Goal: Entertainment & Leisure: Consume media (video, audio)

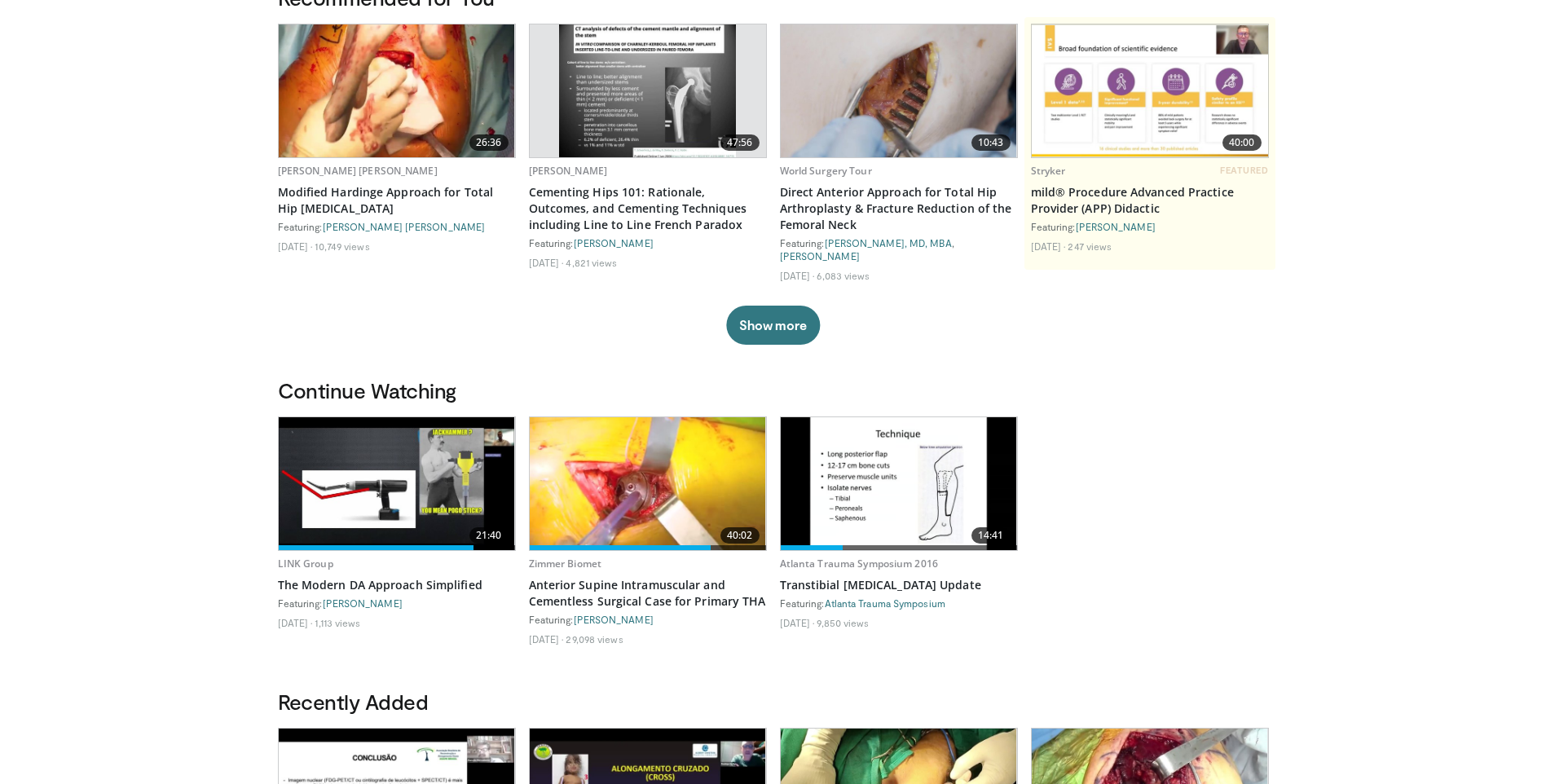
scroll to position [163, 0]
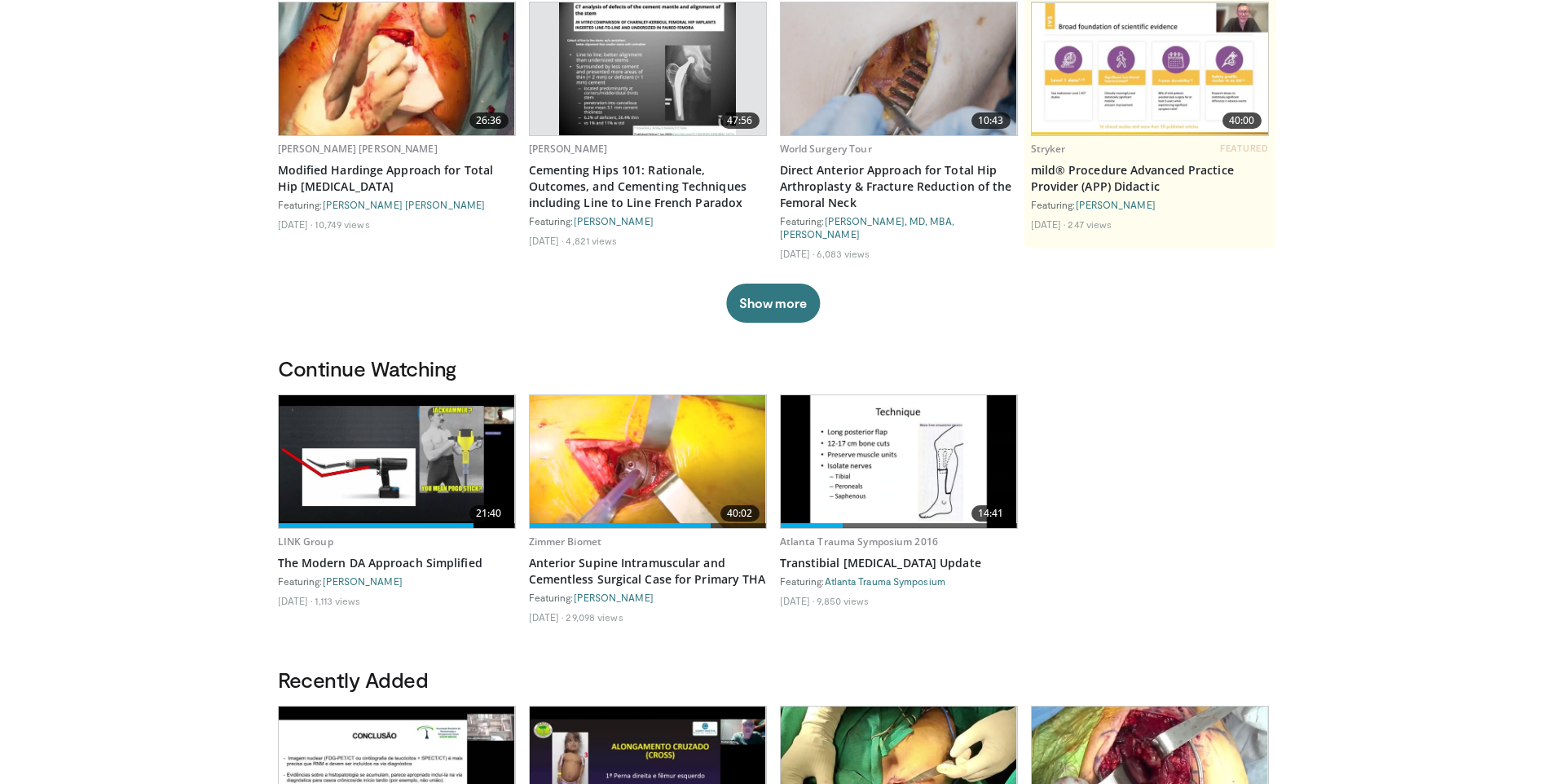
click at [635, 481] on img at bounding box center [648, 461] width 236 height 132
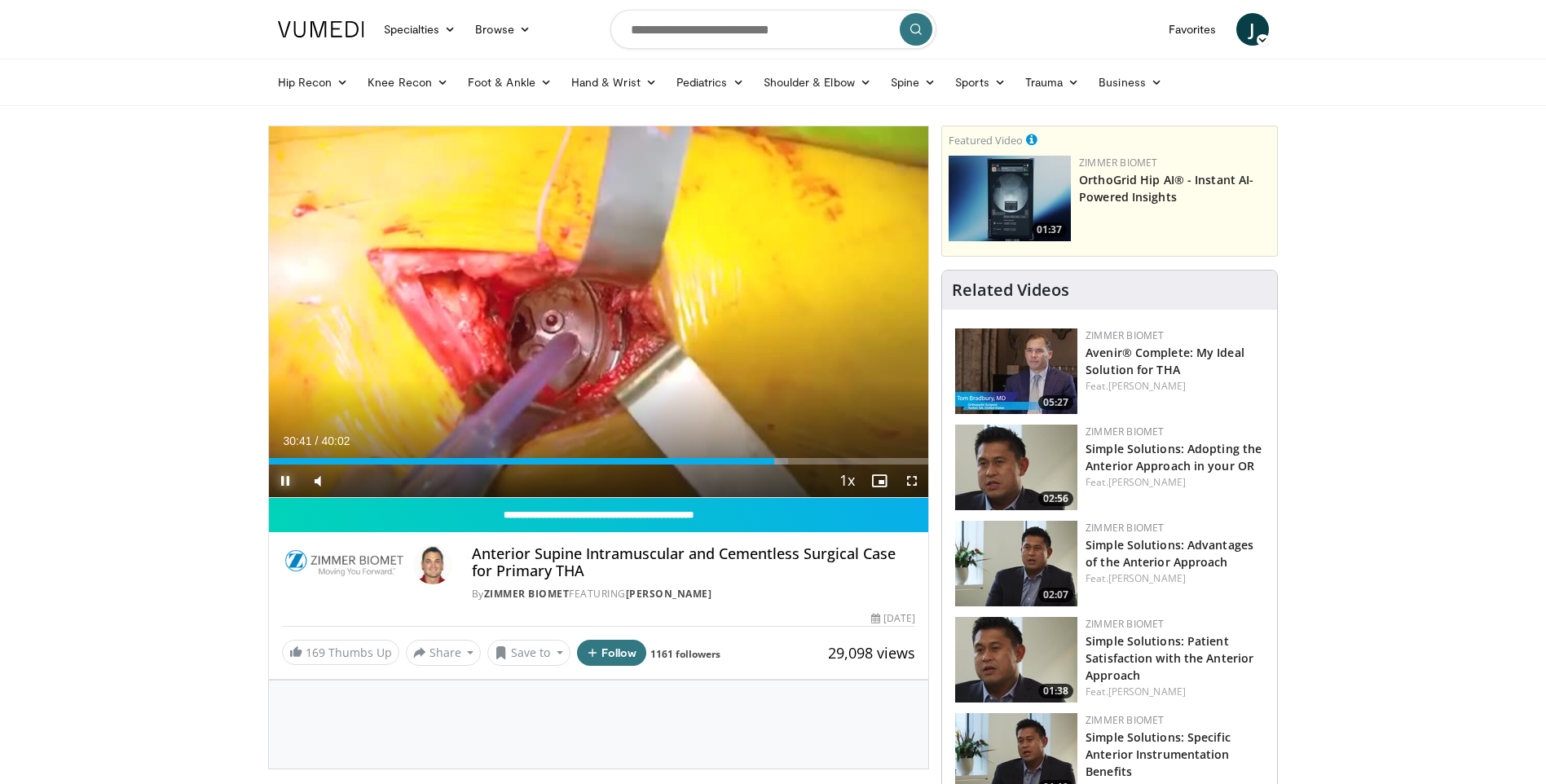
click at [283, 484] on span "Video Player" at bounding box center [285, 480] width 32 height 32
click at [763, 459] on div "Progress Bar" at bounding box center [764, 461] width 2 height 7
click at [775, 462] on div "Progress Bar" at bounding box center [776, 461] width 2 height 7
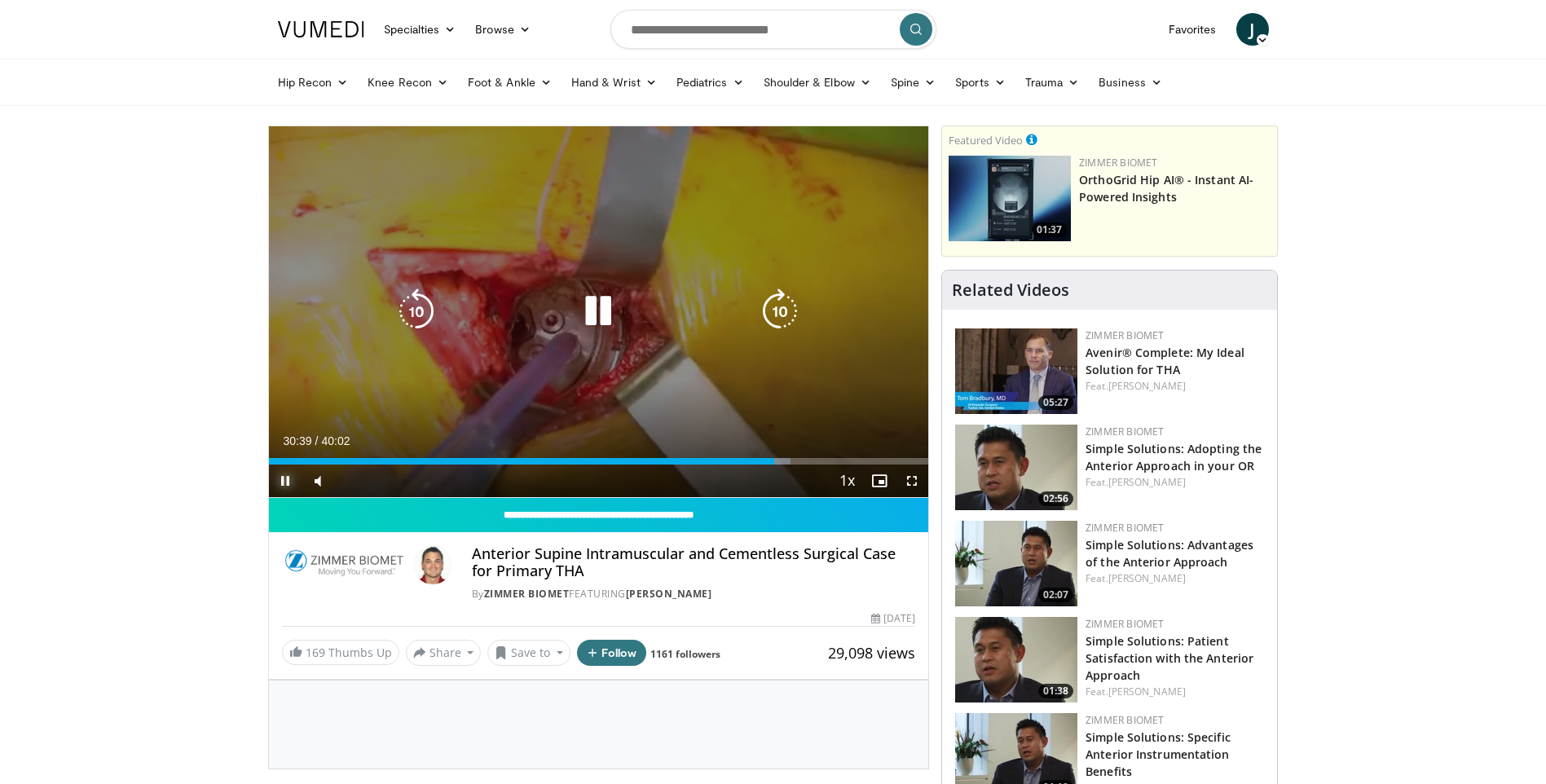
click at [785, 462] on div "Loaded : 79.16% 30:39 31:08" at bounding box center [599, 461] width 660 height 7
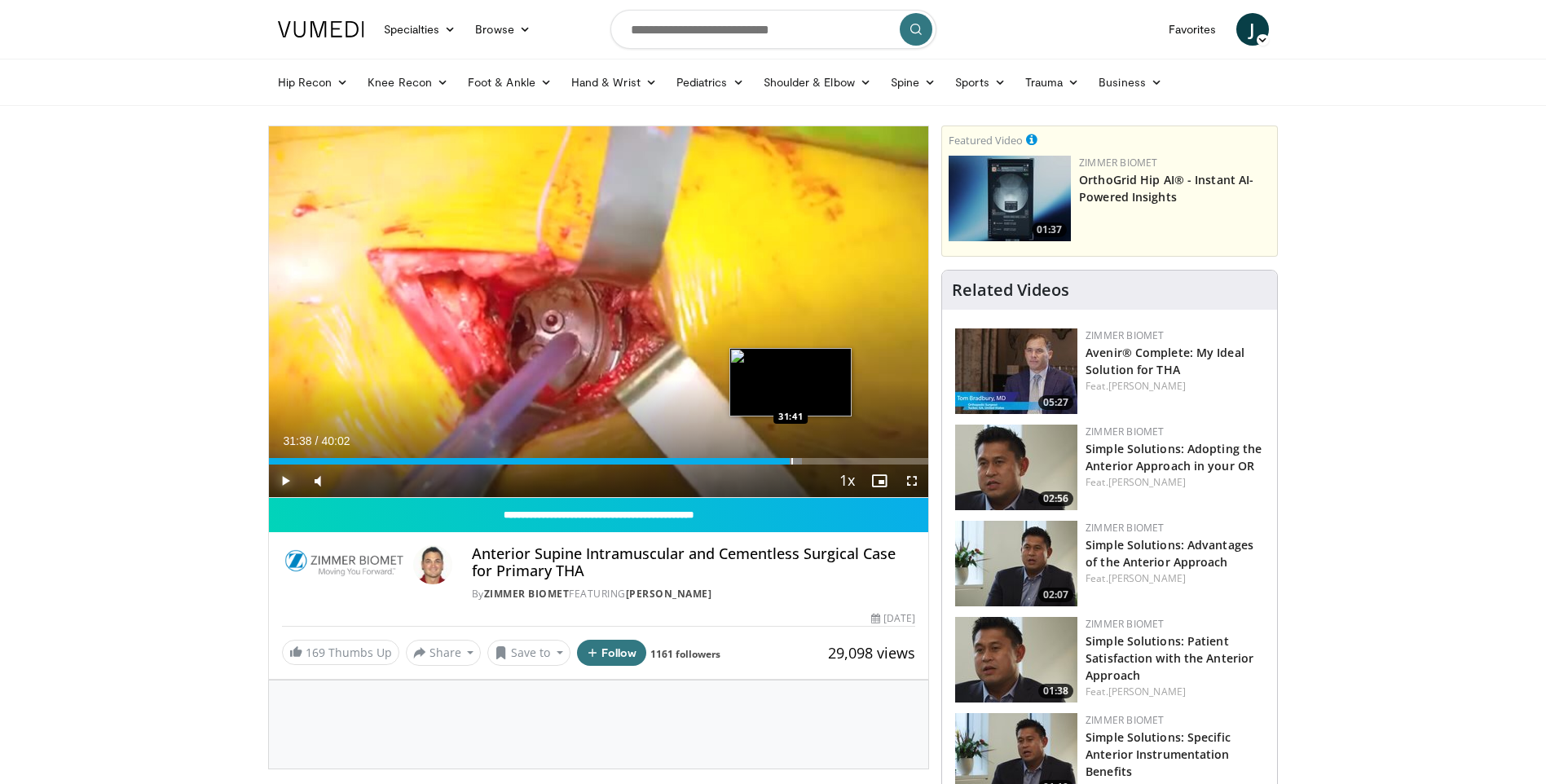
click at [792, 461] on div "Progress Bar" at bounding box center [792, 461] width 2 height 7
click at [797, 461] on div "Progress Bar" at bounding box center [797, 461] width 2 height 7
click at [802, 461] on div "Progress Bar" at bounding box center [803, 461] width 2 height 7
click at [806, 461] on div "Progress Bar" at bounding box center [807, 461] width 2 height 7
click at [809, 461] on div "Progress Bar" at bounding box center [810, 461] width 2 height 7
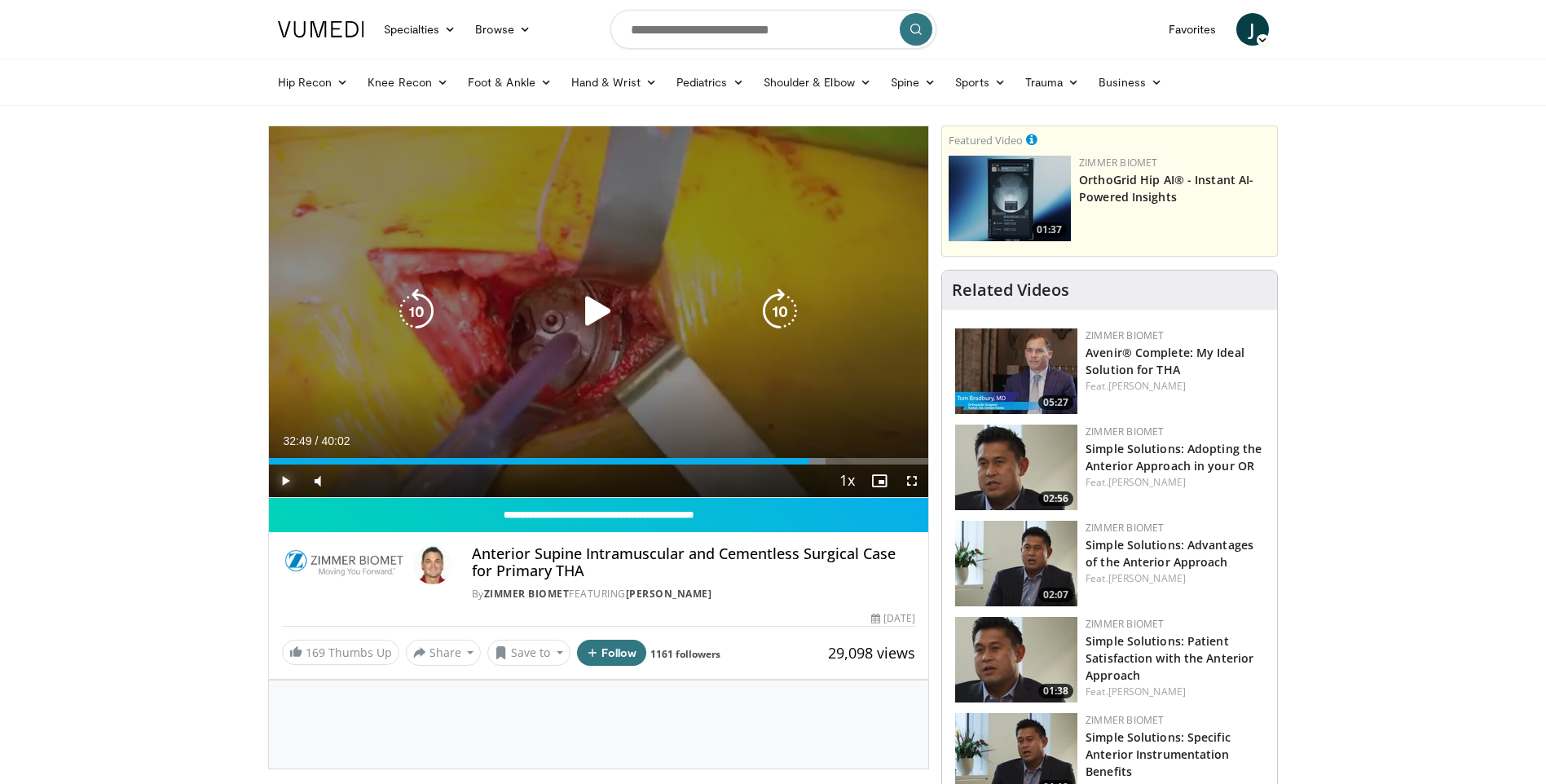
click at [0, 0] on div "Progress Bar" at bounding box center [0, 0] width 0 height 0
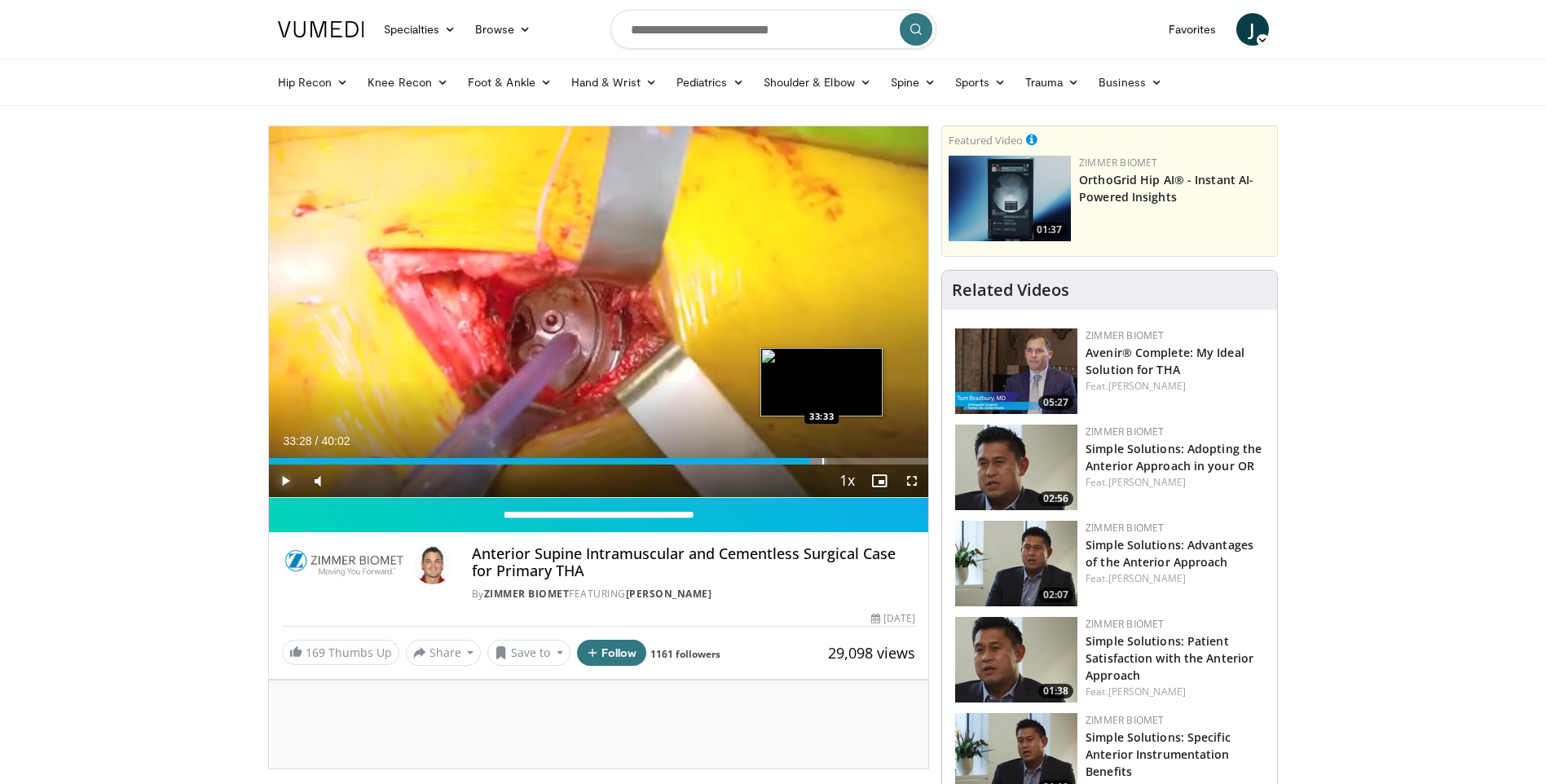
click at [821, 461] on div "Progress Bar" at bounding box center [815, 461] width 26 height 7
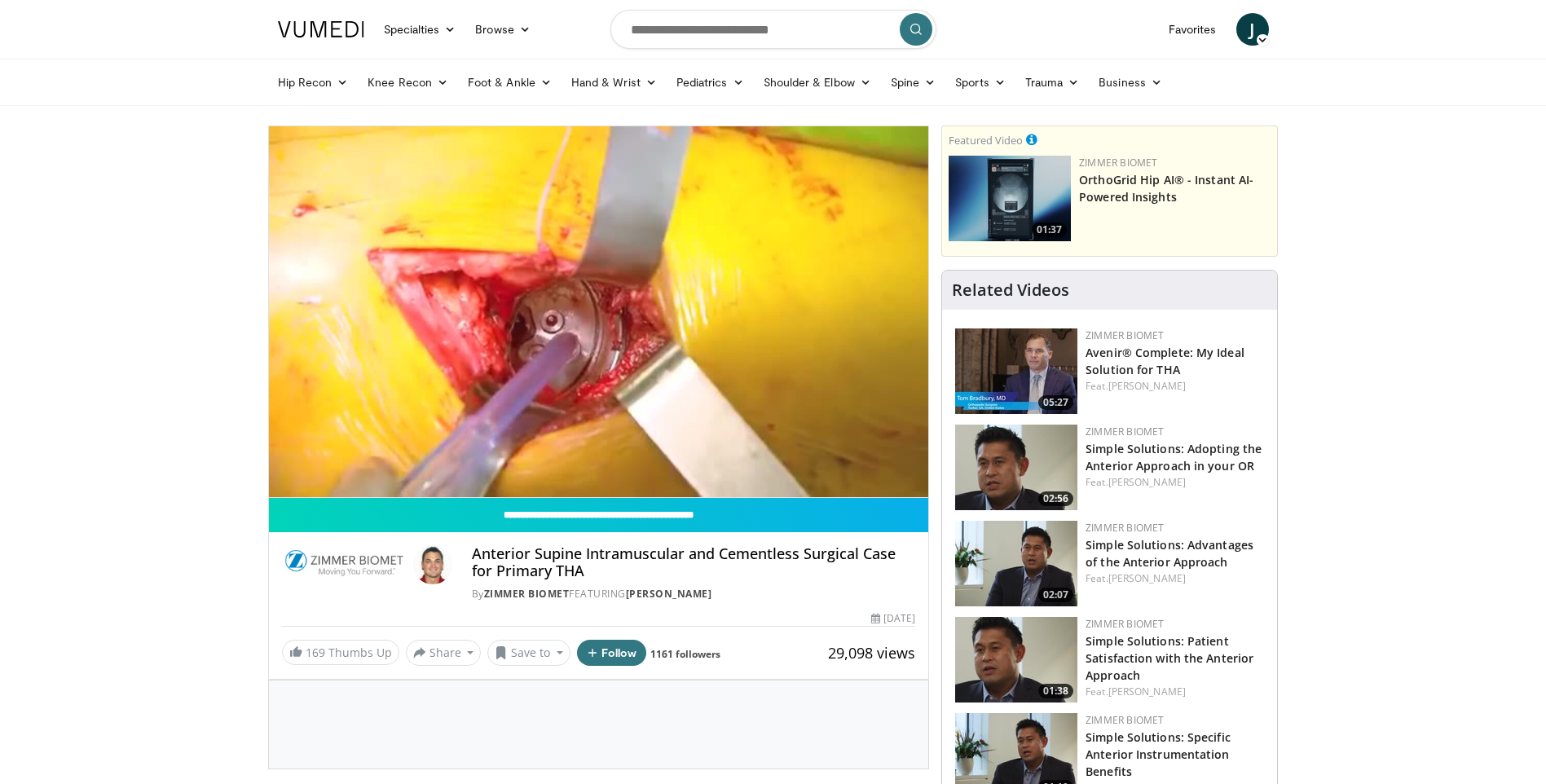
click at [681, 456] on video-js "**********" at bounding box center [599, 312] width 660 height 372
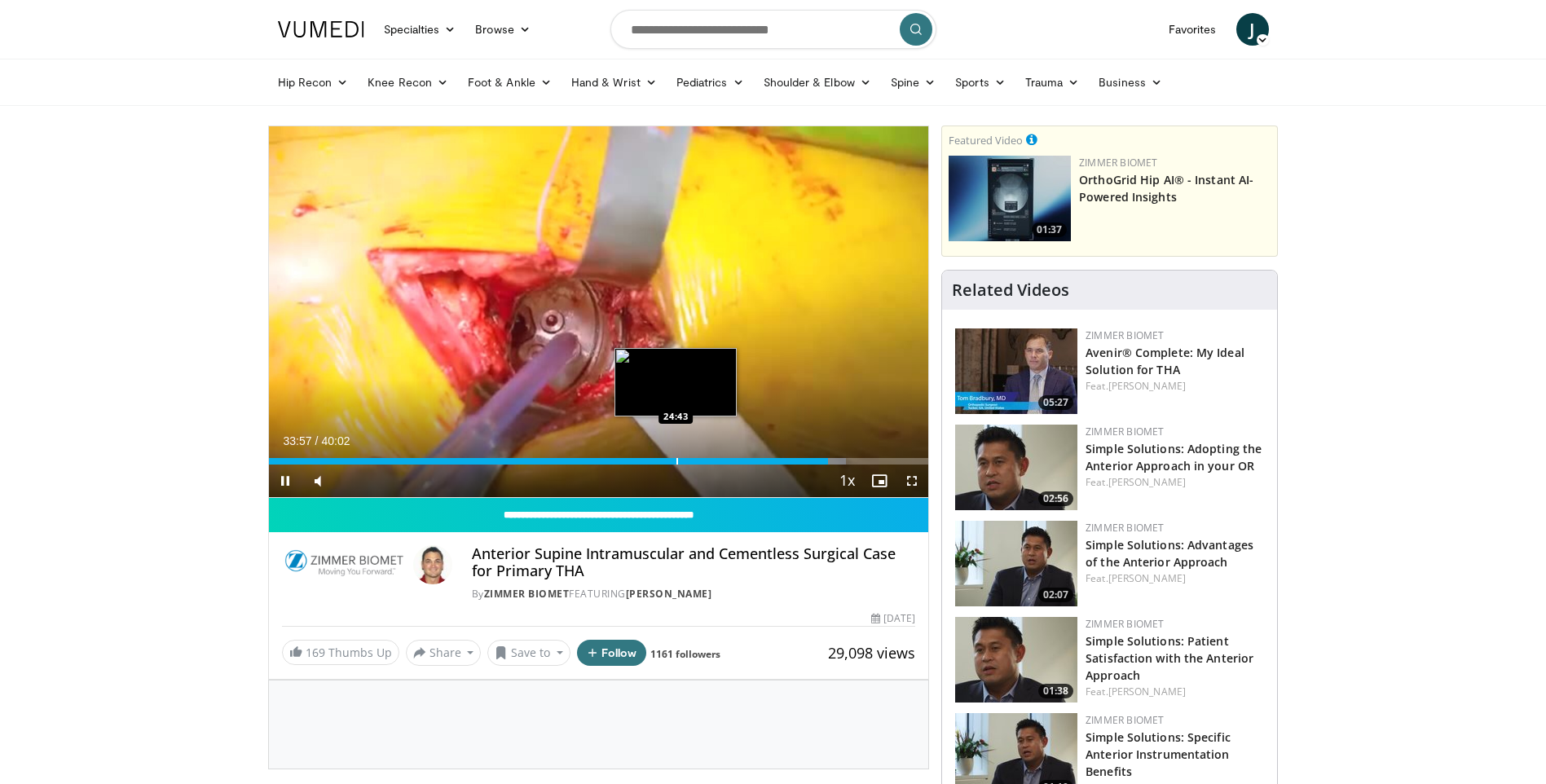
click at [674, 464] on div "33:57" at bounding box center [549, 461] width 560 height 7
click at [641, 463] on video-js "**********" at bounding box center [599, 312] width 660 height 372
click at [633, 465] on div "Current Time 24:39 / Duration 40:02 Pause Skip Backward Skip Forward Mute Loade…" at bounding box center [599, 480] width 660 height 32
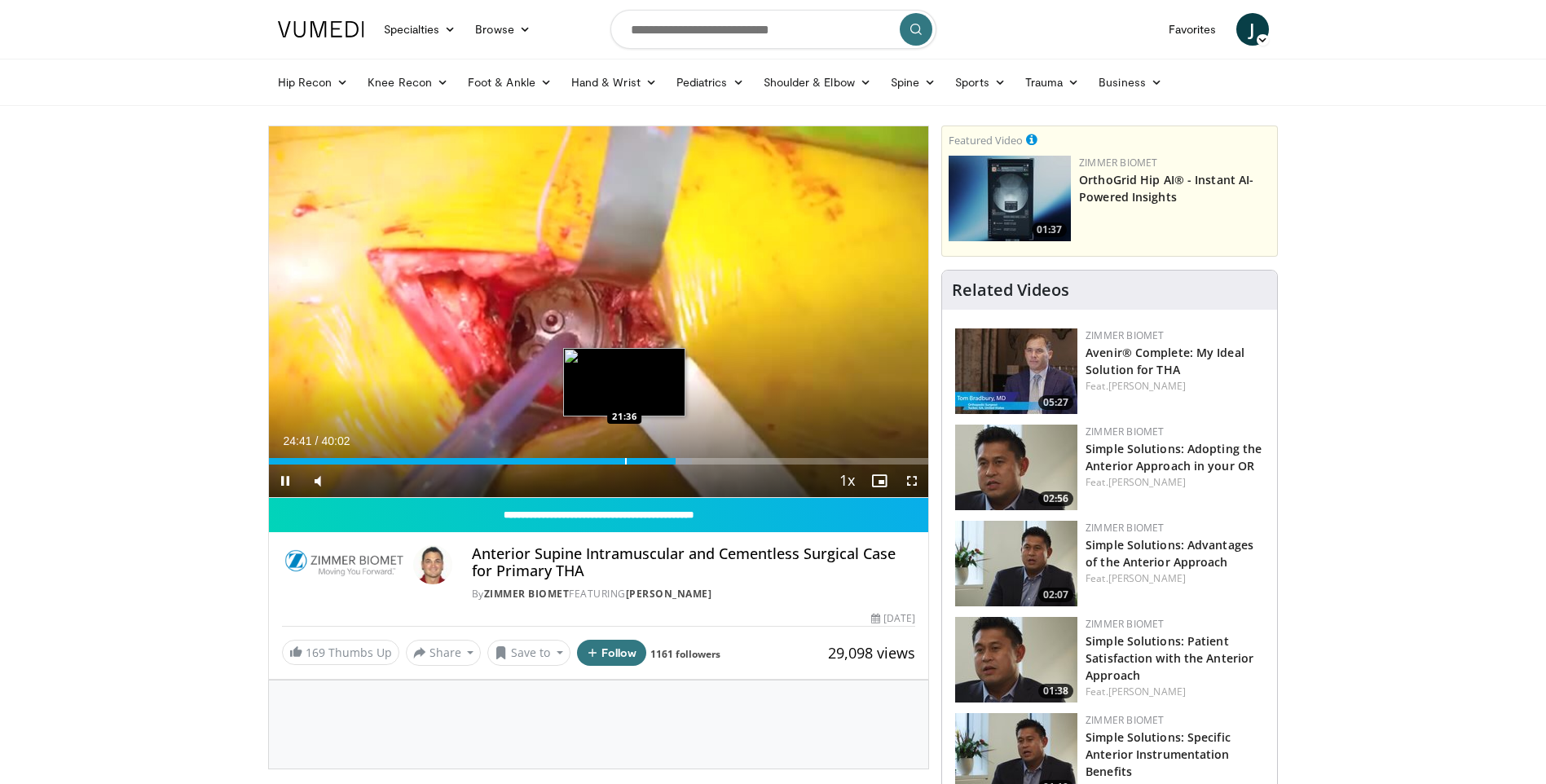
click at [627, 458] on div "Progress Bar" at bounding box center [626, 461] width 2 height 7
click at [606, 462] on div "Progress Bar" at bounding box center [607, 461] width 2 height 7
click at [287, 474] on span "Video Player" at bounding box center [285, 480] width 32 height 32
click at [280, 482] on span "Video Player" at bounding box center [285, 480] width 32 height 32
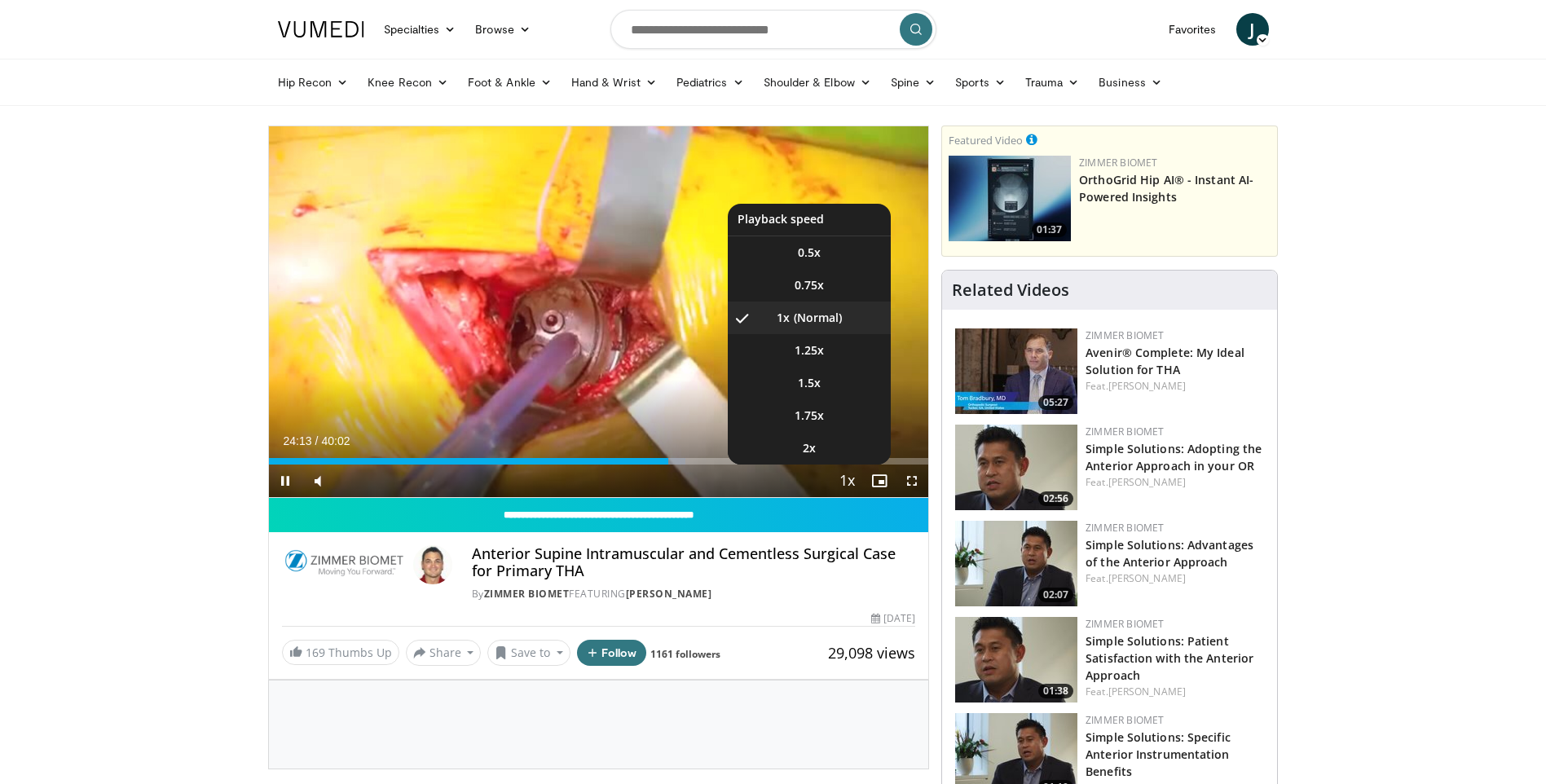
click at [845, 488] on span "Video Player" at bounding box center [847, 481] width 23 height 32
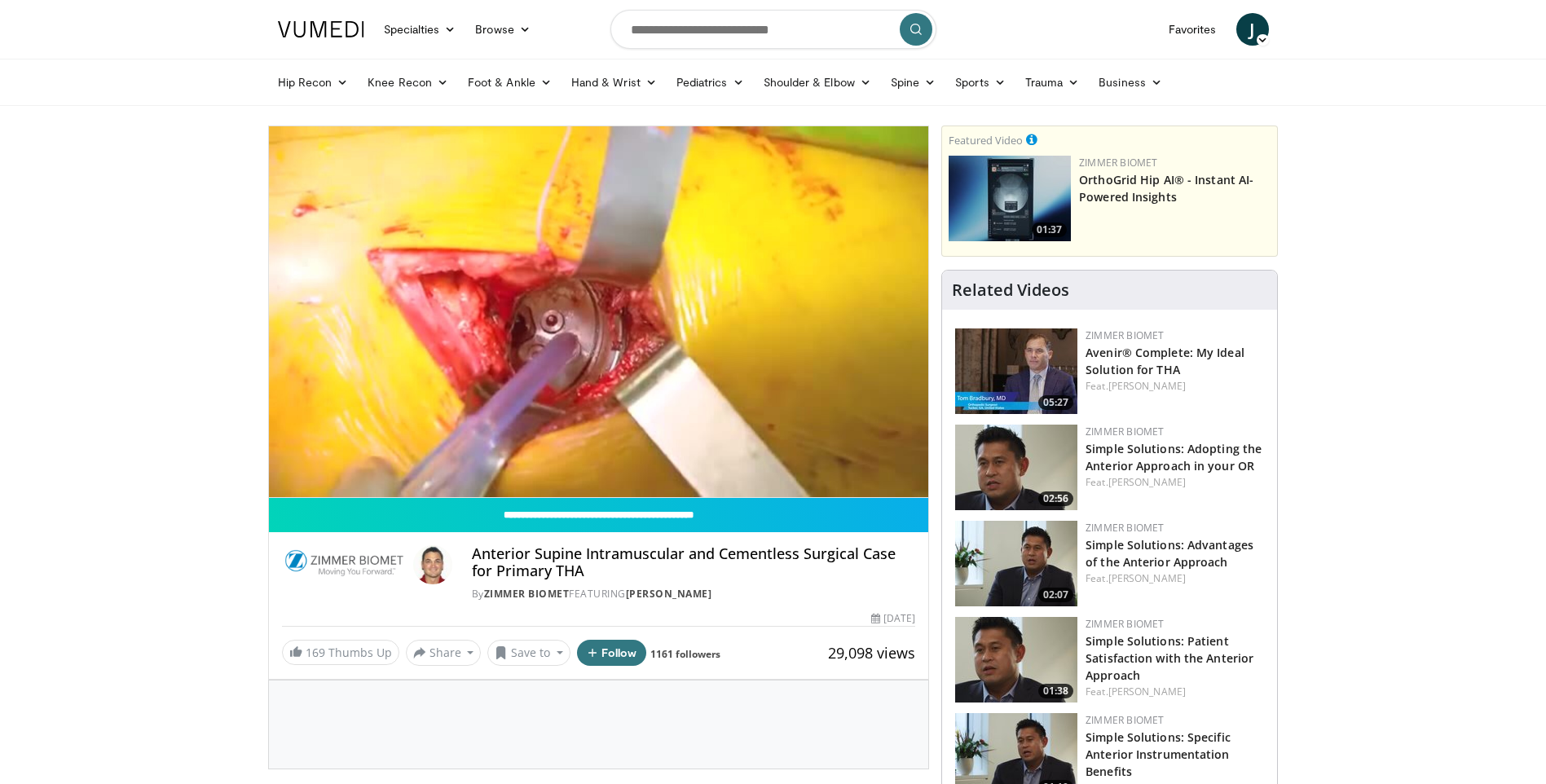
click at [845, 488] on div "10 seconds Tap to unmute" at bounding box center [599, 312] width 660 height 371
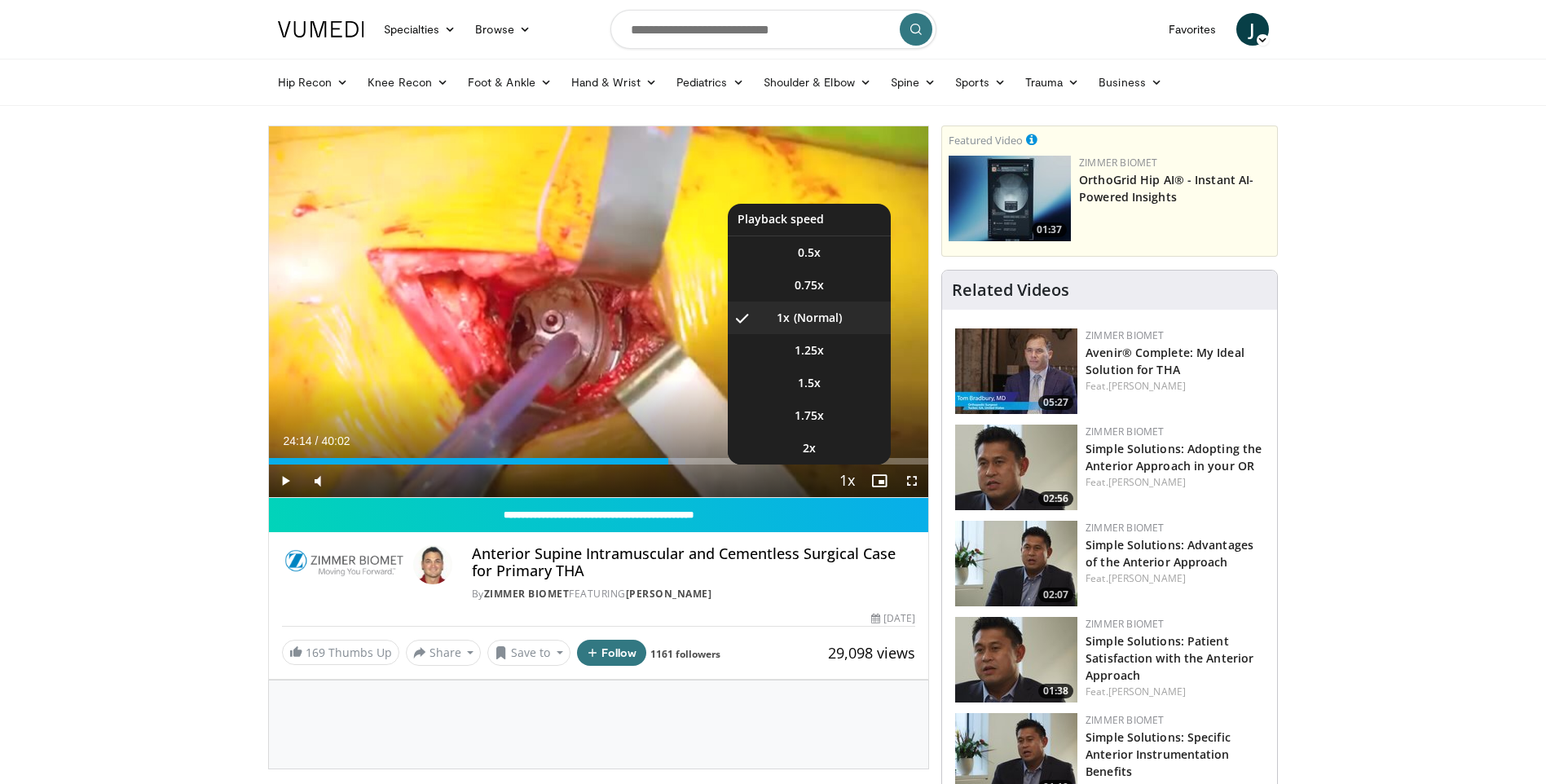
click at [845, 480] on span "Video Player" at bounding box center [847, 481] width 23 height 32
click at [836, 342] on li "1.25x" at bounding box center [809, 350] width 163 height 32
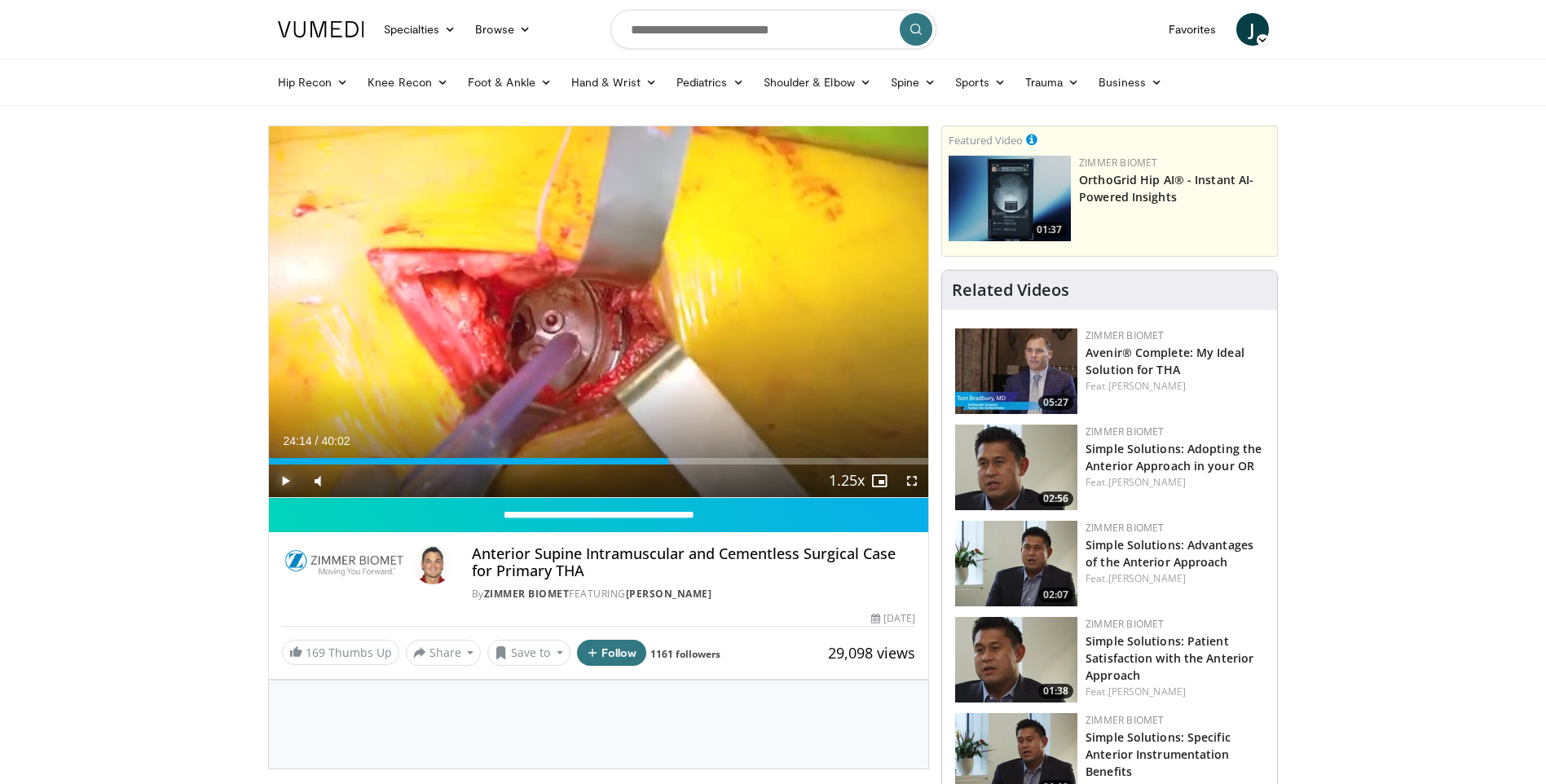
click at [277, 486] on span "Video Player" at bounding box center [285, 480] width 32 height 32
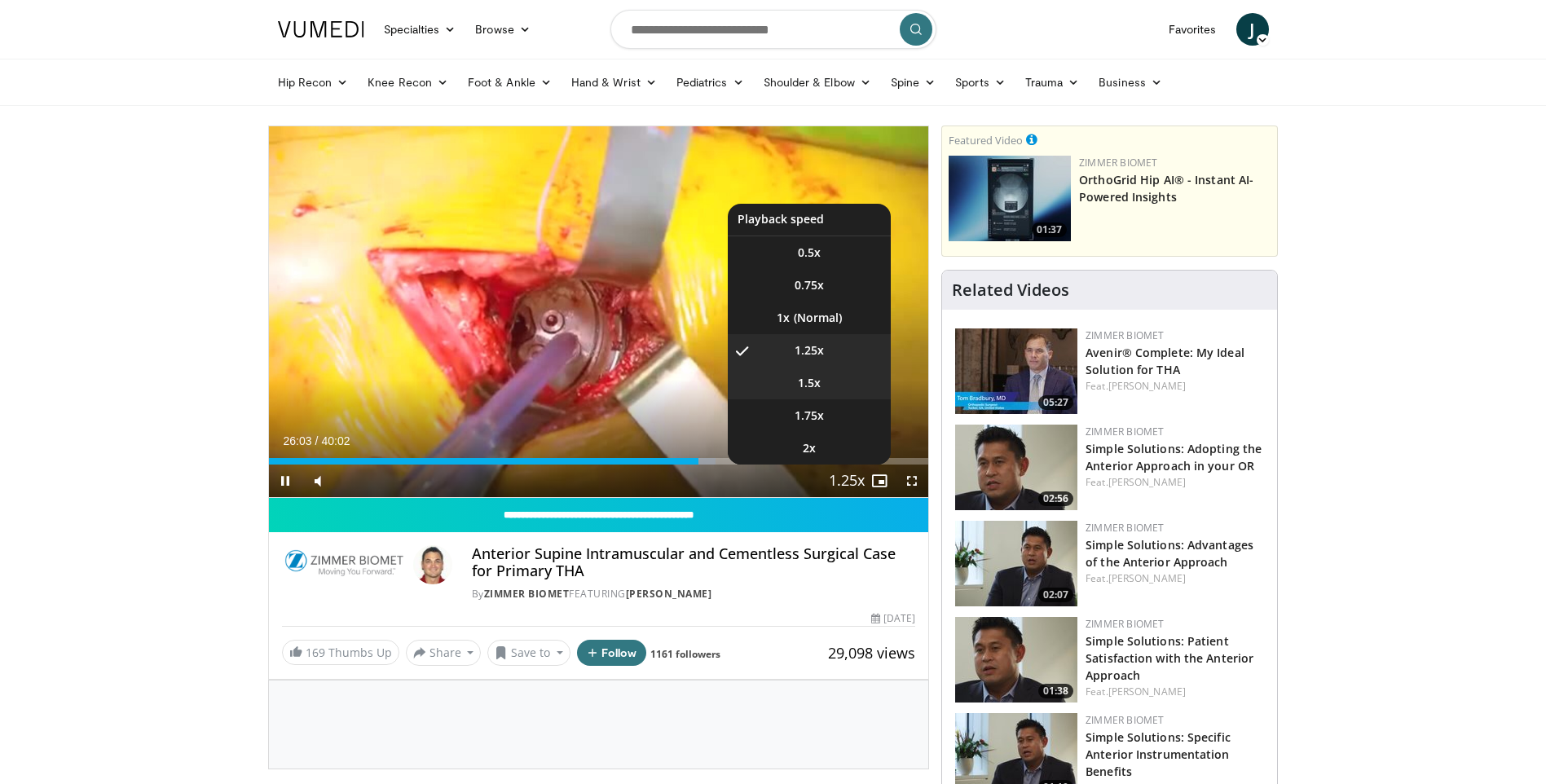
click at [824, 380] on li "1.5x" at bounding box center [809, 382] width 163 height 32
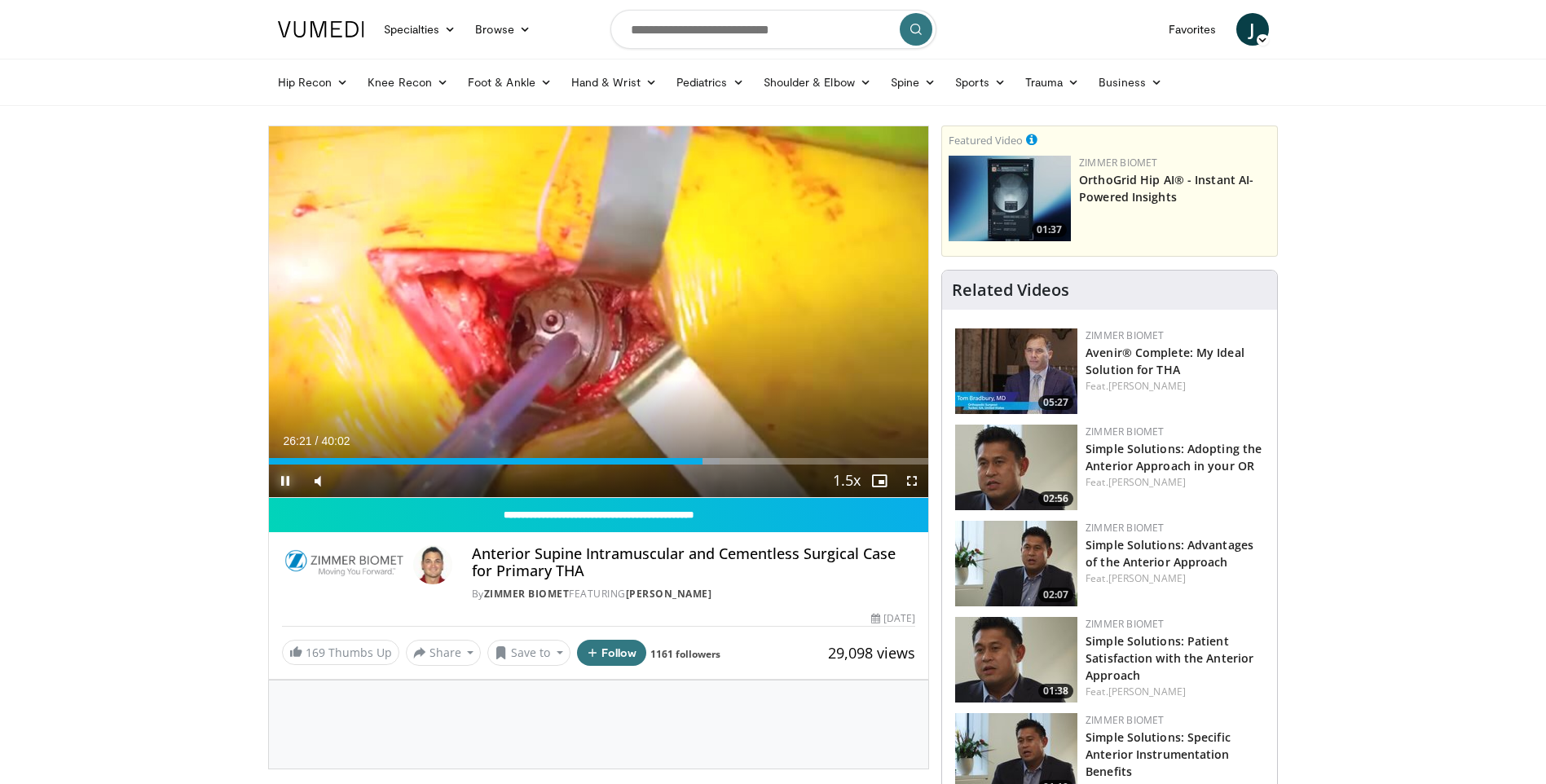
click at [284, 483] on span "Video Player" at bounding box center [285, 480] width 32 height 32
click at [283, 482] on span "Video Player" at bounding box center [285, 480] width 32 height 32
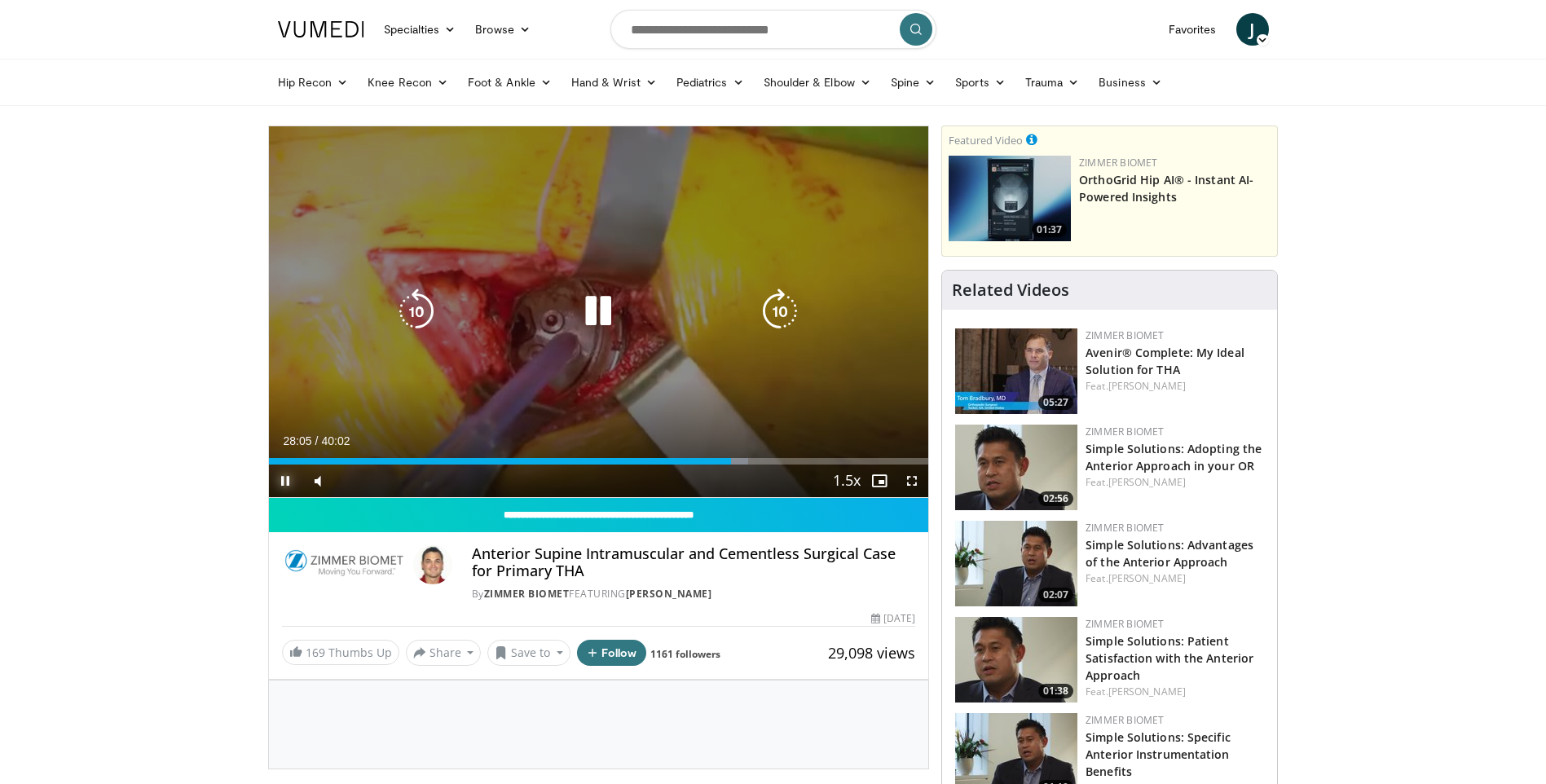
click at [287, 475] on span "Video Player" at bounding box center [285, 480] width 32 height 32
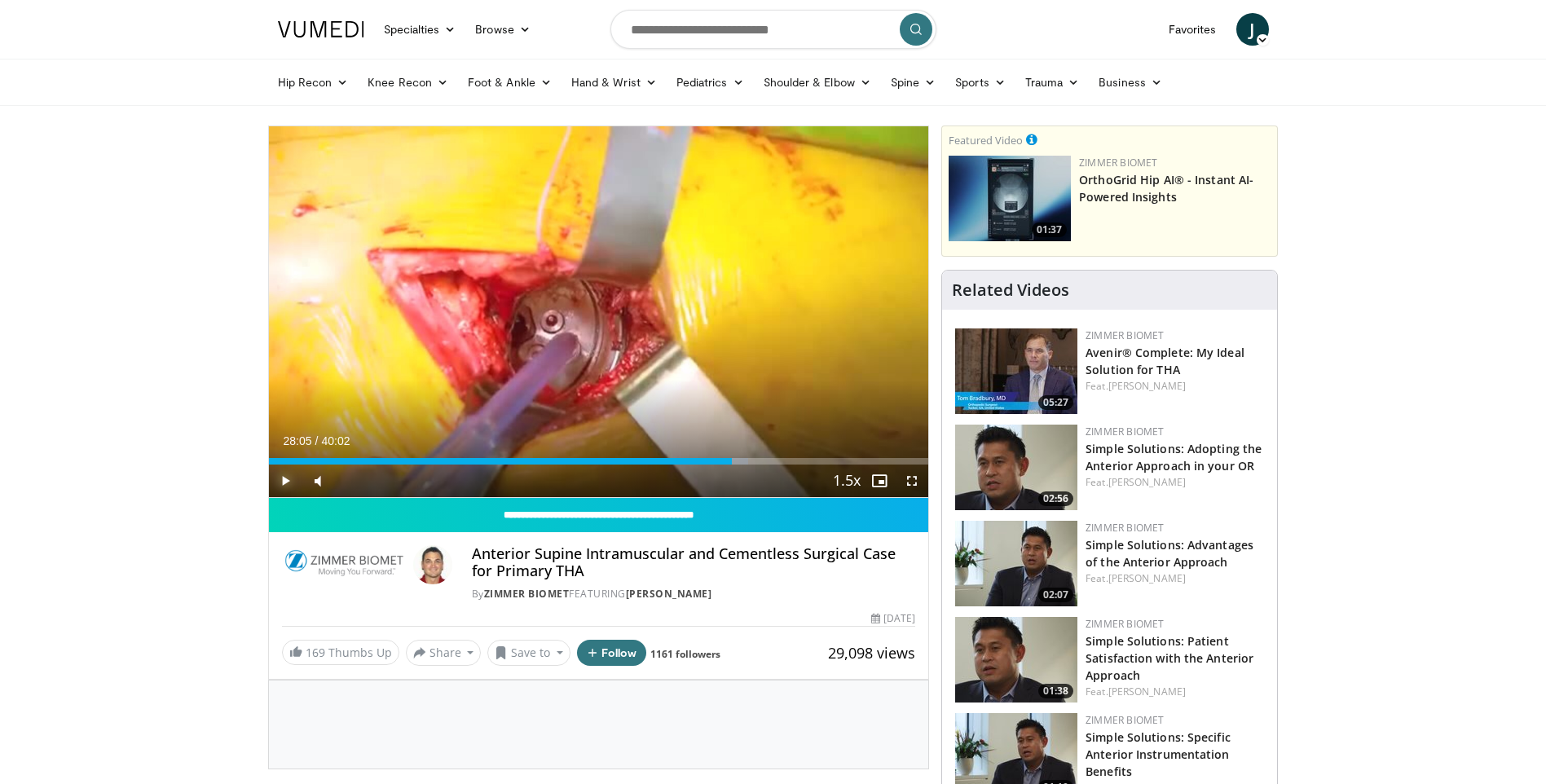
click at [287, 478] on span "Video Player" at bounding box center [285, 480] width 32 height 32
click at [745, 462] on div "Progress Bar" at bounding box center [746, 461] width 2 height 7
click at [757, 458] on div "Progress Bar" at bounding box center [758, 461] width 2 height 7
click at [763, 459] on div "Progress Bar" at bounding box center [764, 461] width 2 height 7
click at [762, 459] on div "Progress Bar" at bounding box center [763, 461] width 2 height 7
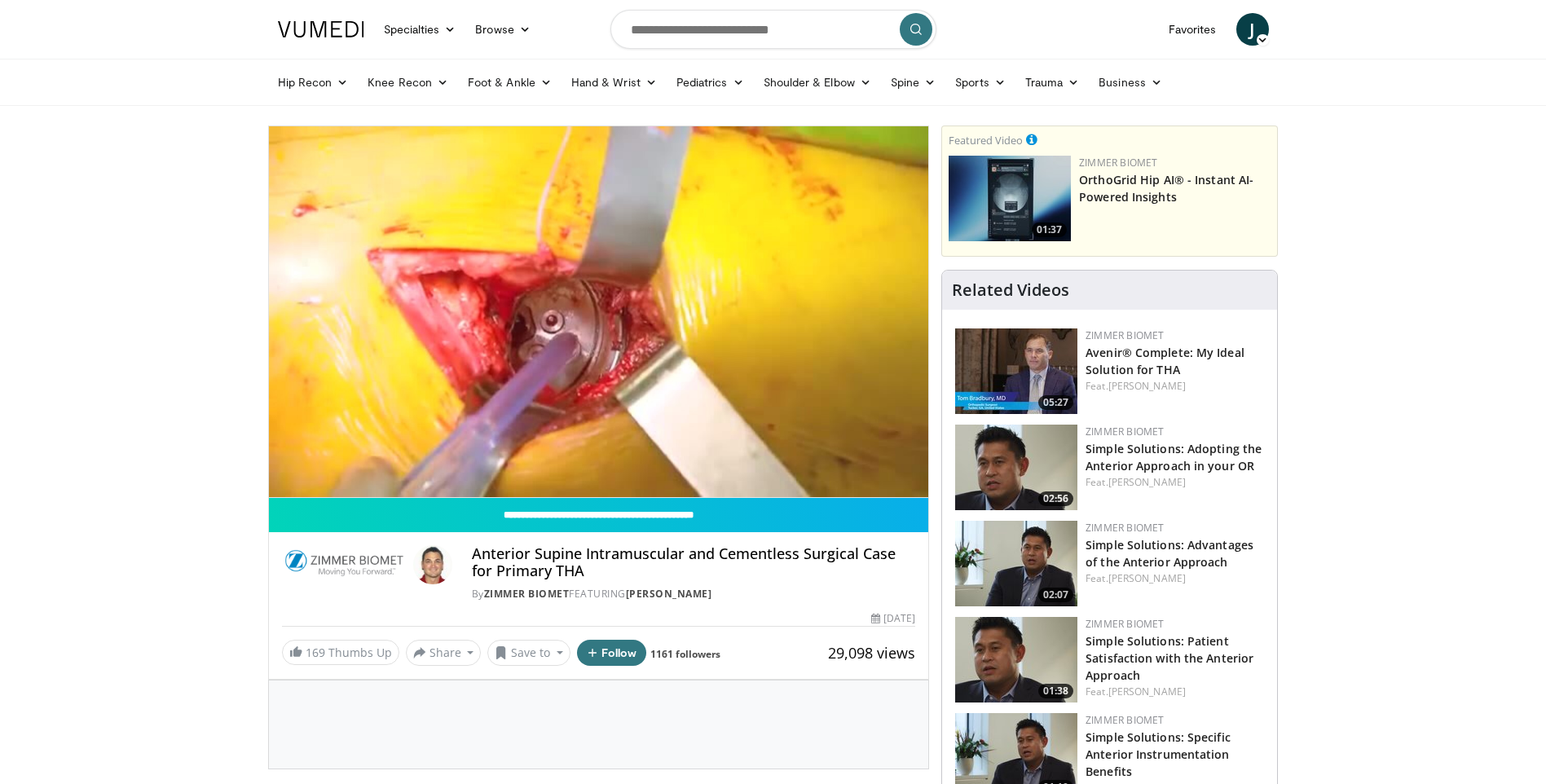
click at [759, 459] on div "10 seconds Tap to unmute" at bounding box center [599, 312] width 660 height 371
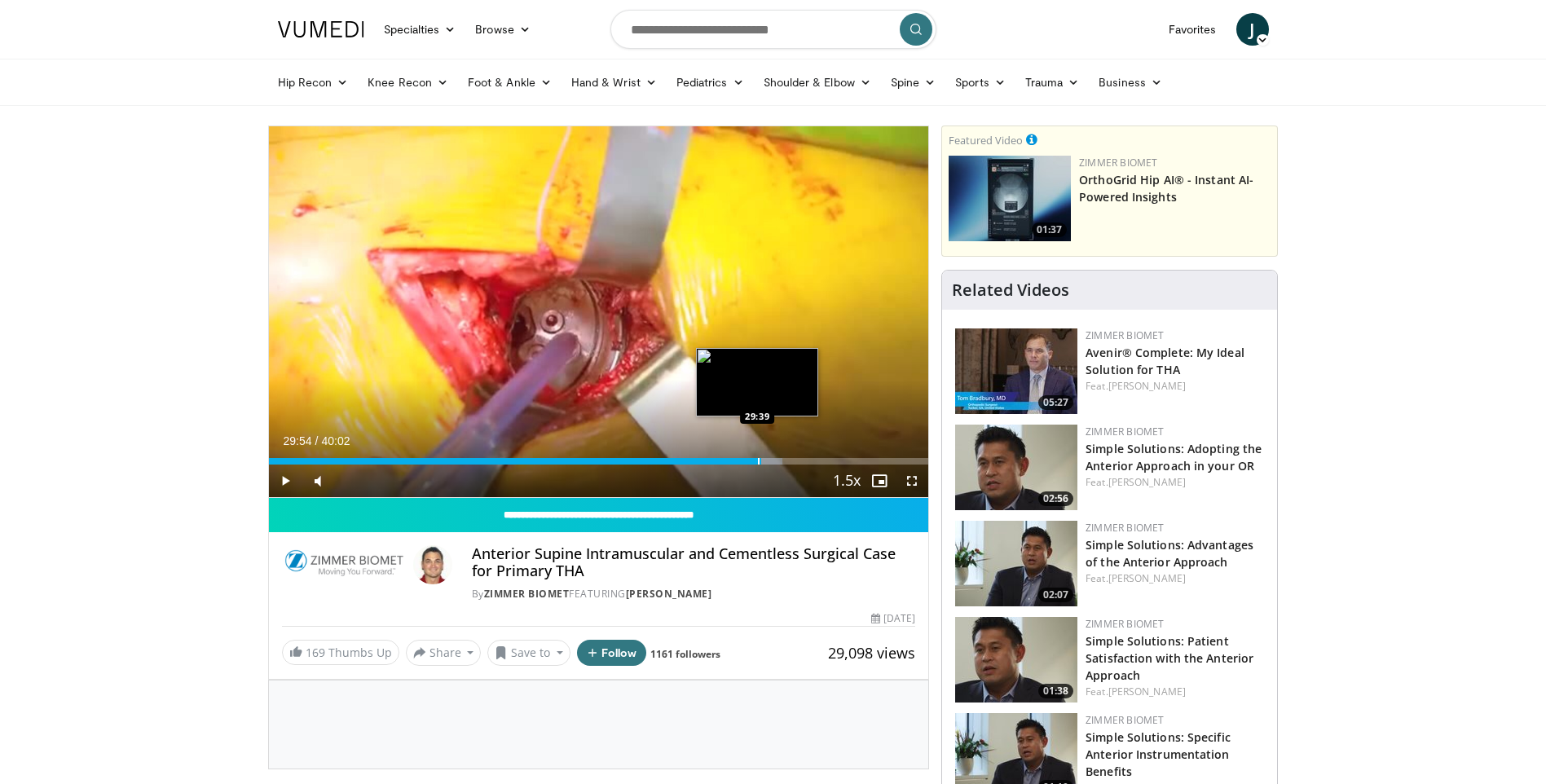
click at [758, 459] on div "Progress Bar" at bounding box center [759, 461] width 2 height 7
click at [287, 472] on span "Video Player" at bounding box center [285, 480] width 32 height 32
click at [788, 460] on div "Progress Bar" at bounding box center [789, 461] width 2 height 7
click at [797, 461] on div "Progress Bar" at bounding box center [797, 461] width 2 height 7
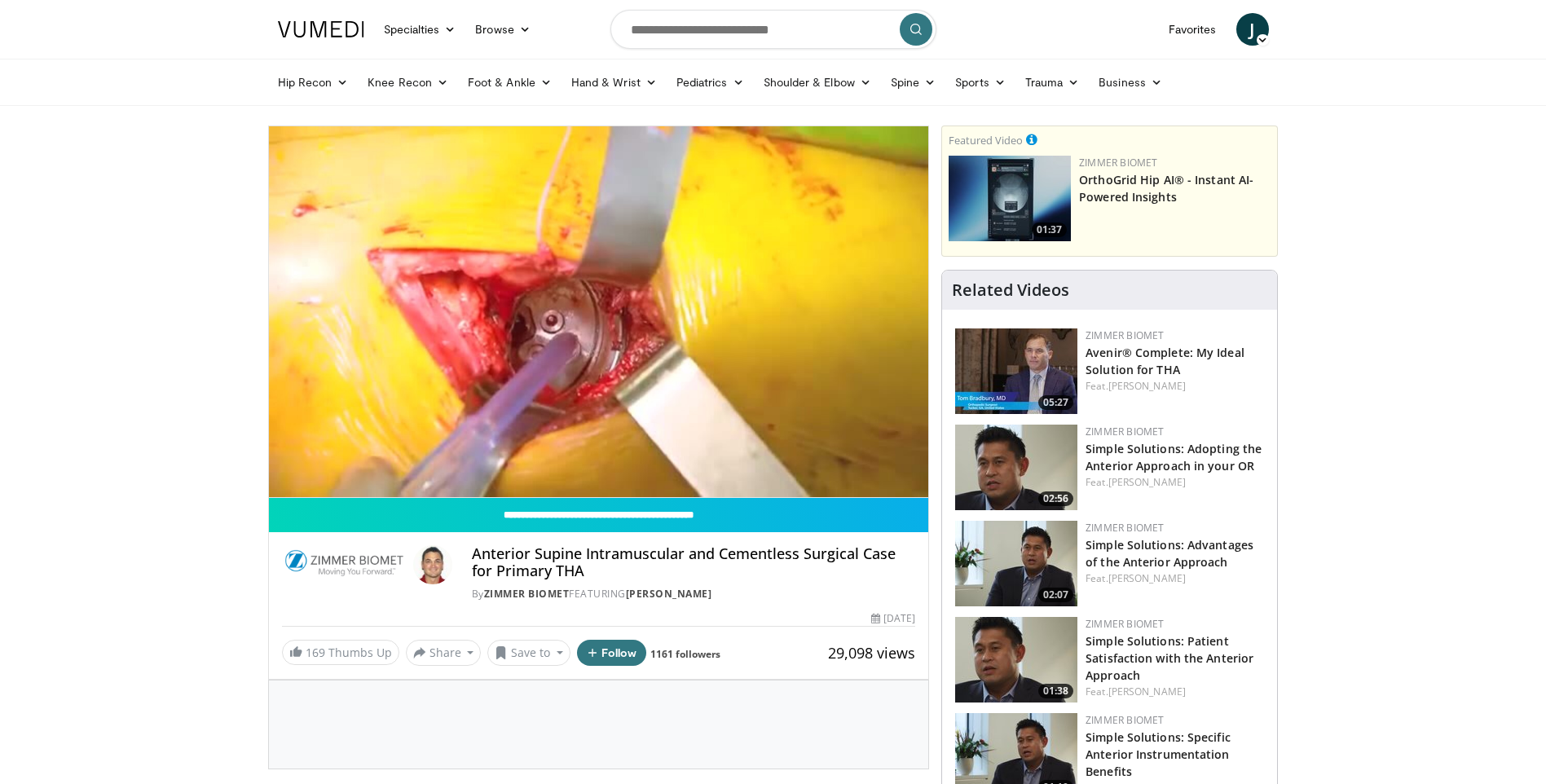
click at [806, 461] on video-js "**********" at bounding box center [599, 312] width 660 height 372
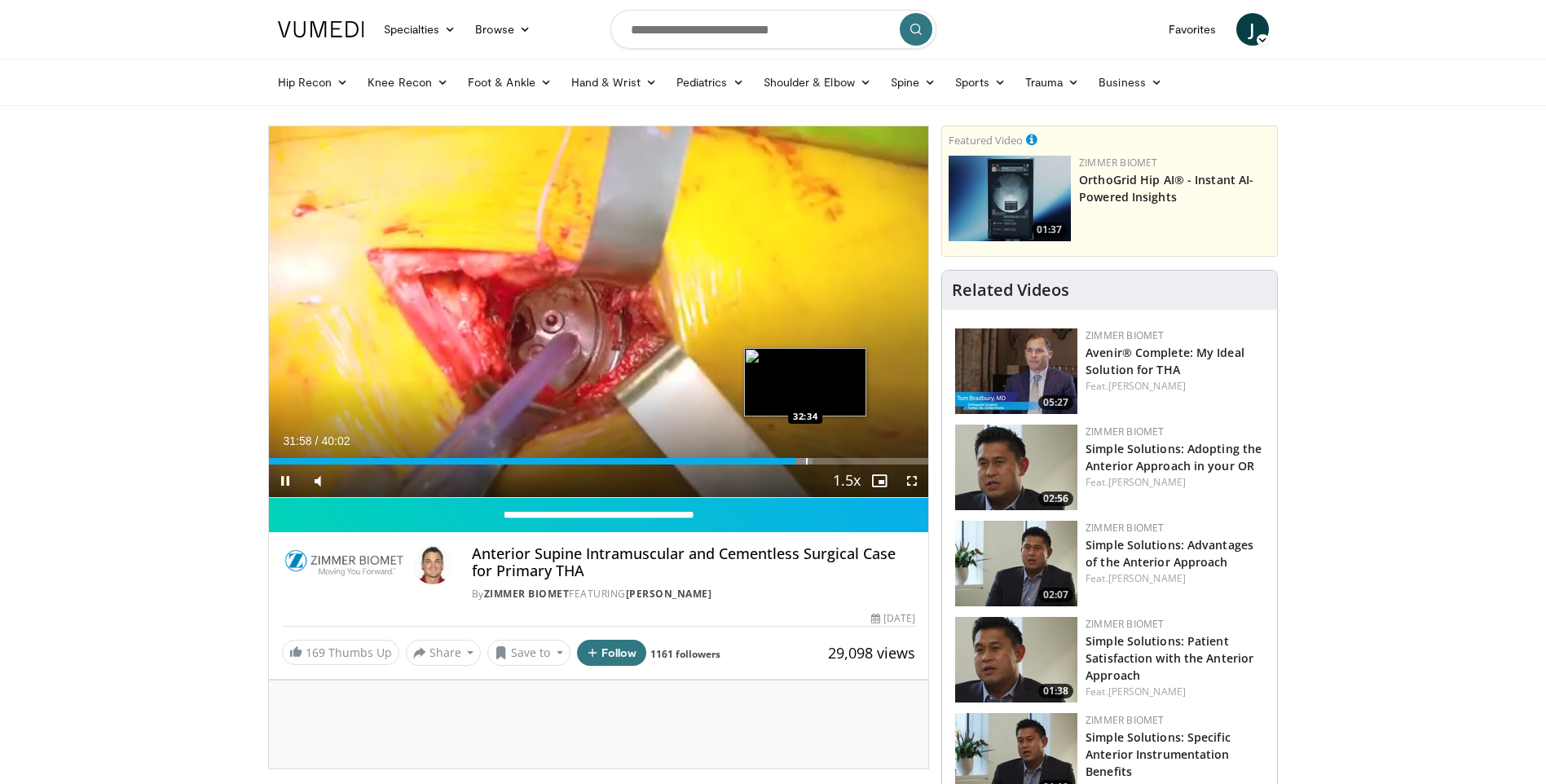
click at [807, 464] on div "Progress Bar" at bounding box center [807, 461] width 2 height 7
click at [811, 463] on div "Progress Bar" at bounding box center [812, 461] width 2 height 7
click at [823, 459] on div "Progress Bar" at bounding box center [824, 461] width 2 height 7
click at [838, 459] on div "Progress Bar" at bounding box center [839, 461] width 2 height 7
click at [834, 460] on div "Progress Bar" at bounding box center [835, 461] width 2 height 7
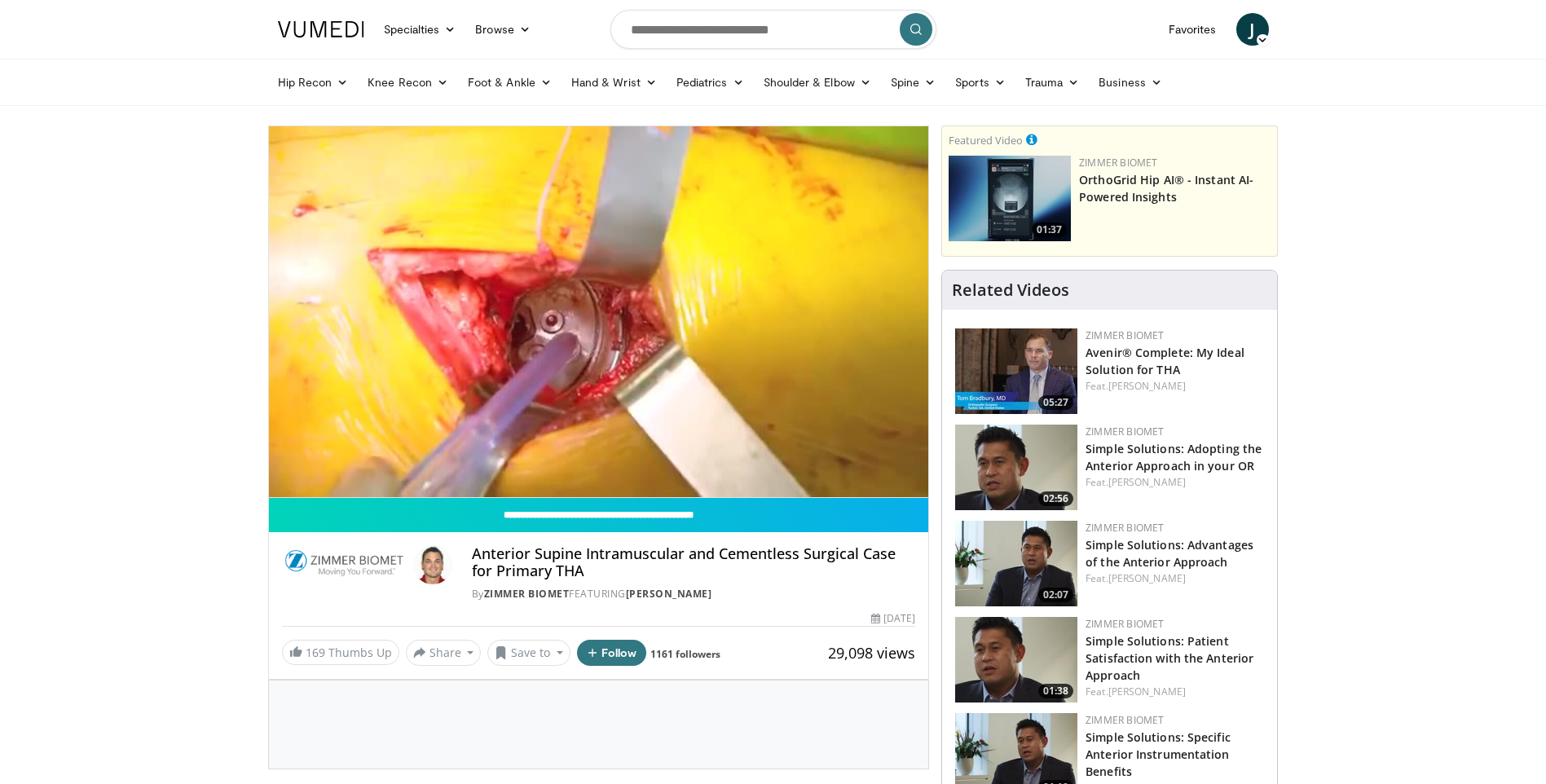
click at [285, 483] on video-js "**********" at bounding box center [599, 312] width 660 height 372
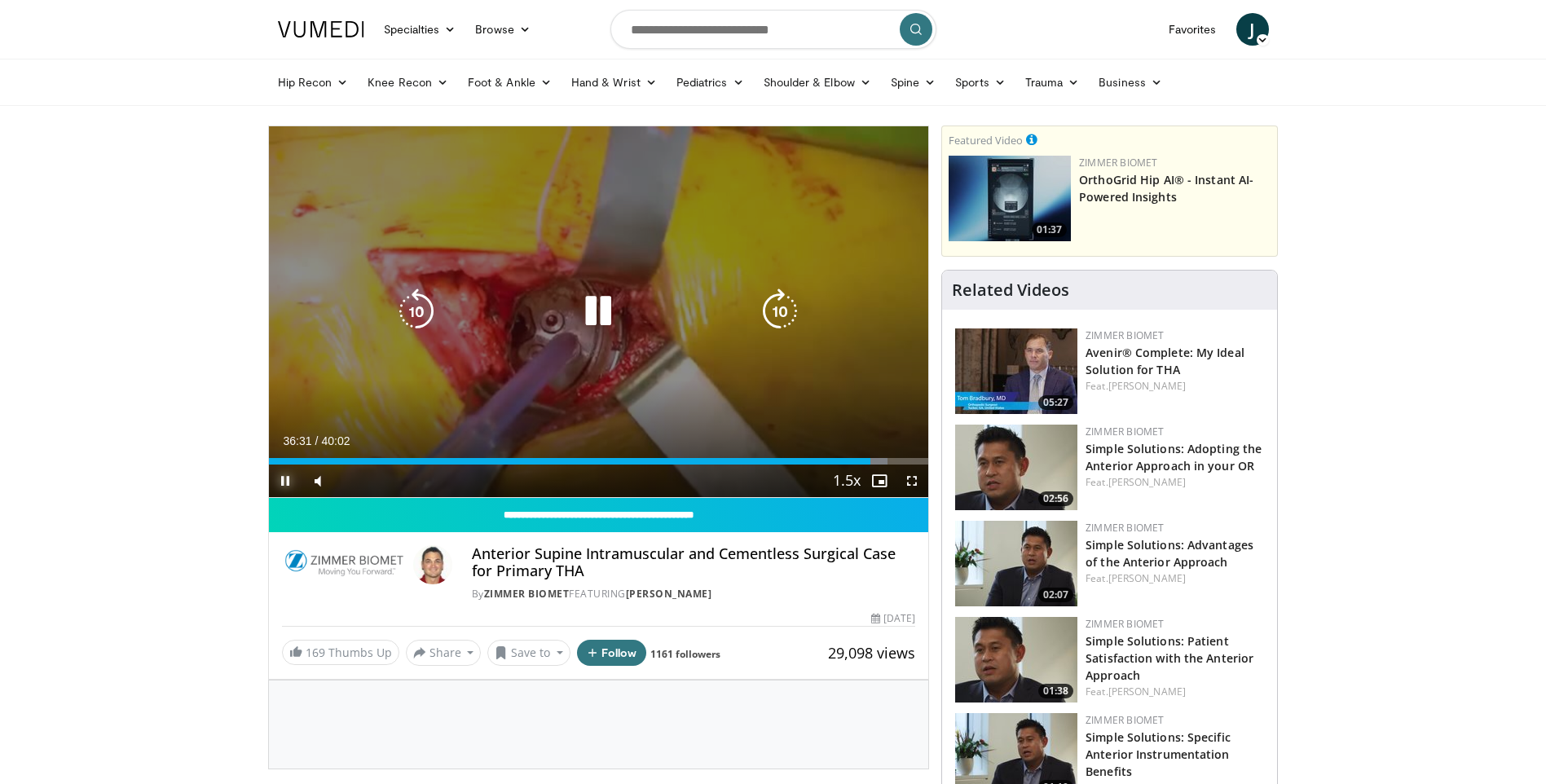
click at [282, 480] on span "Video Player" at bounding box center [285, 480] width 32 height 32
